Goal: Navigation & Orientation: Find specific page/section

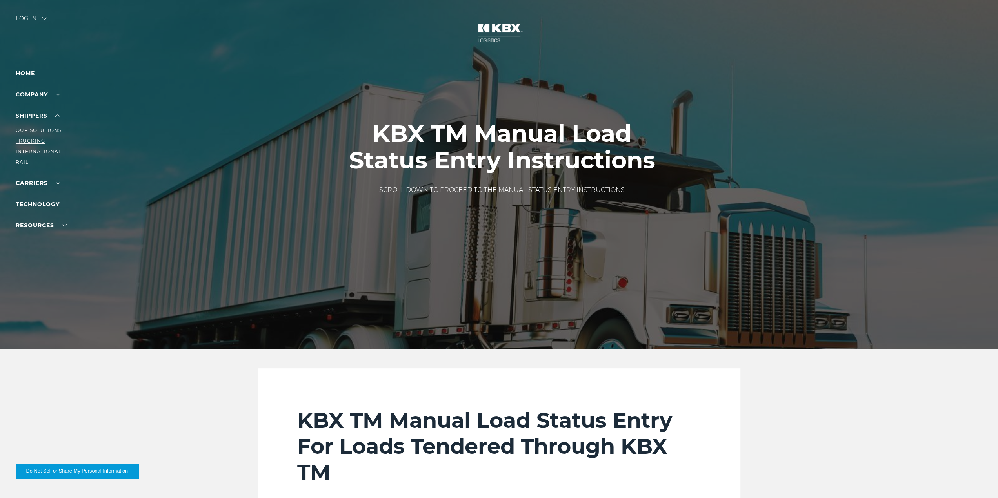
click at [40, 141] on link "Trucking" at bounding box center [30, 141] width 29 height 6
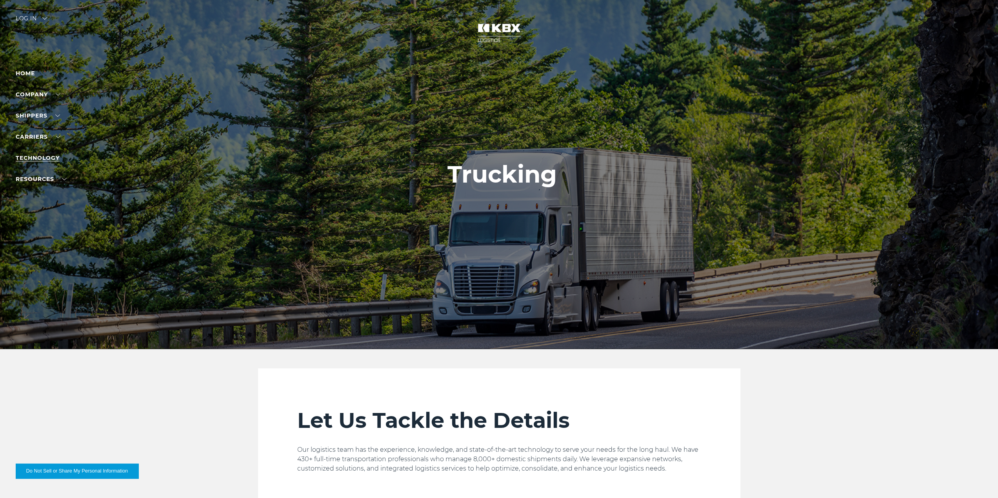
click at [27, 160] on link "Technology" at bounding box center [38, 157] width 44 height 7
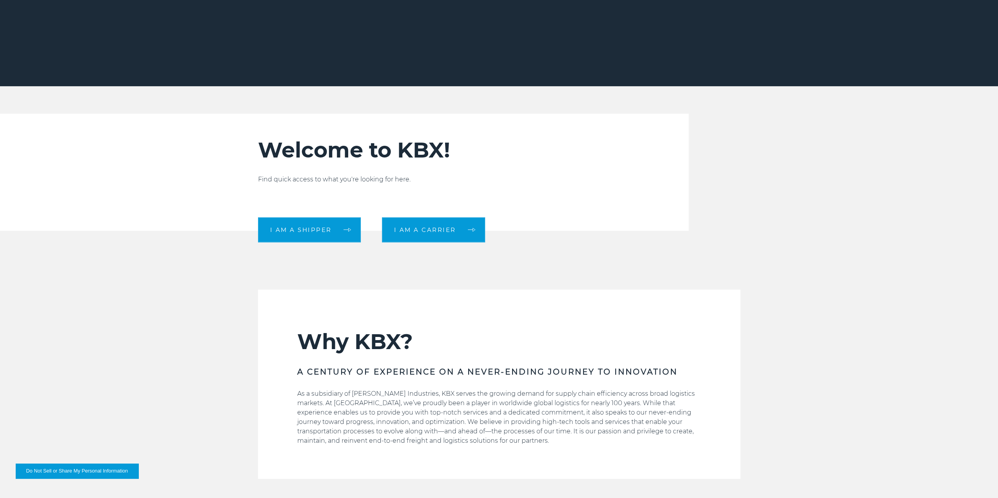
scroll to position [274, 0]
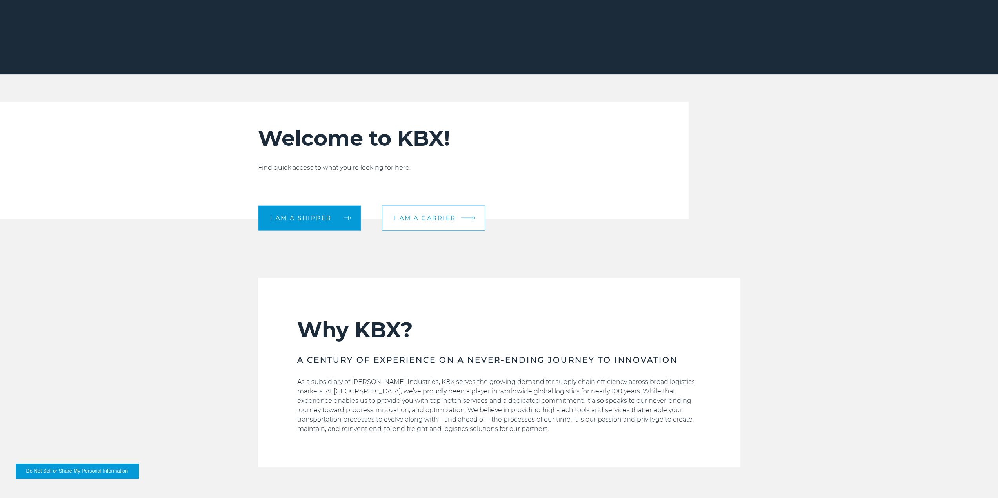
click at [419, 216] on span "I am a carrier" at bounding box center [425, 218] width 62 height 6
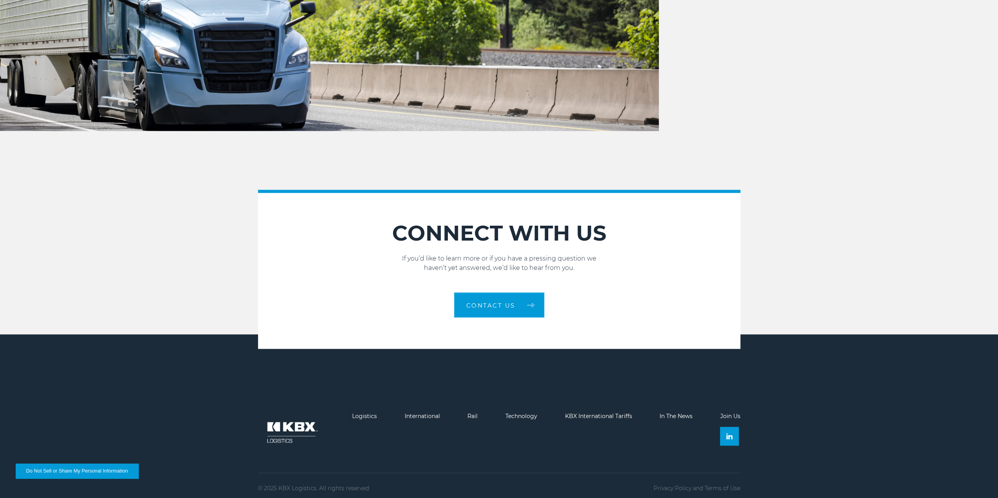
scroll to position [1210, 0]
